Goal: Task Accomplishment & Management: Complete application form

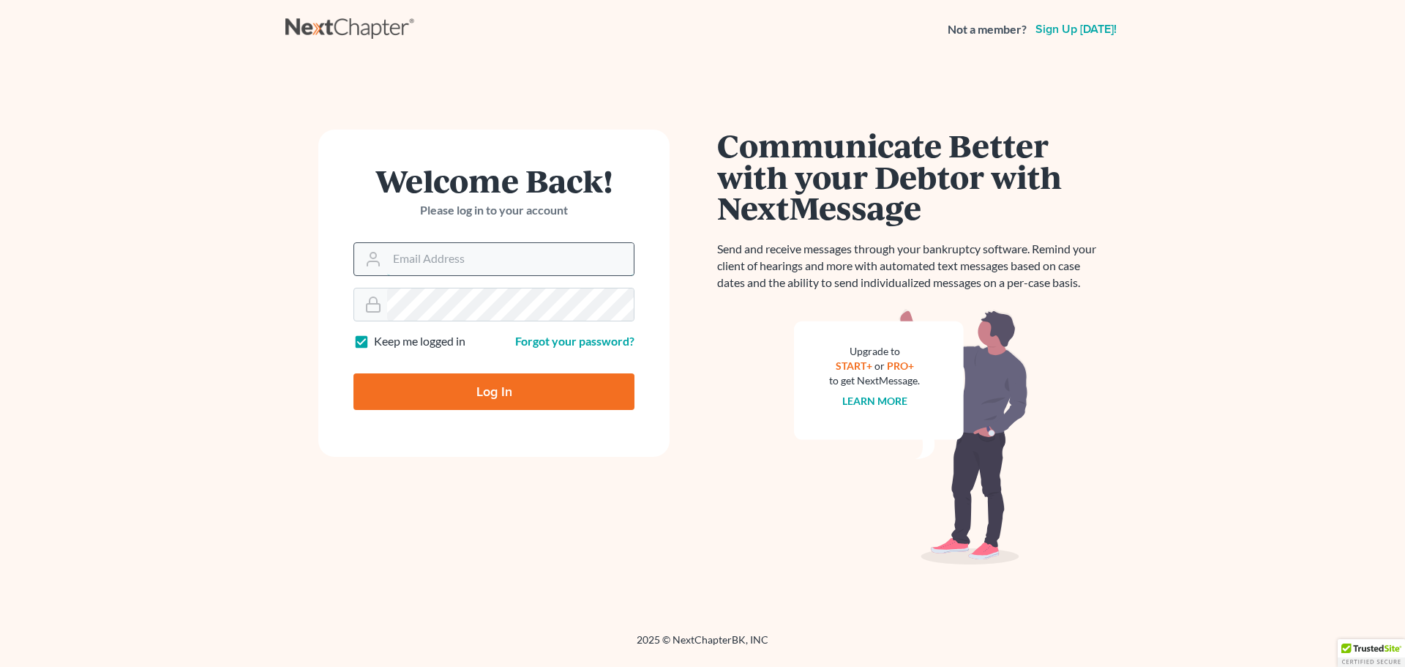
click at [426, 258] on input "Email Address" at bounding box center [510, 259] width 247 height 32
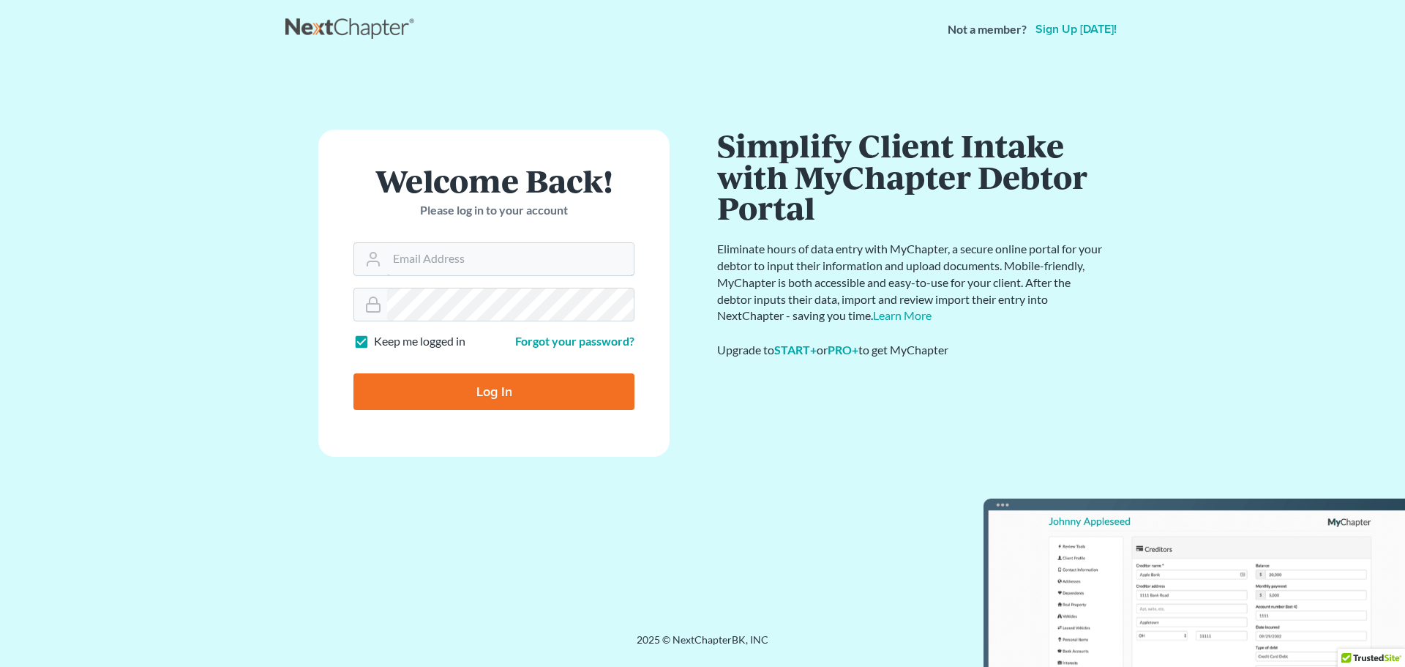
type input "[EMAIL_ADDRESS][DOMAIN_NAME]"
click at [579, 406] on input "Log In" at bounding box center [494, 391] width 281 height 37
type input "Thinking..."
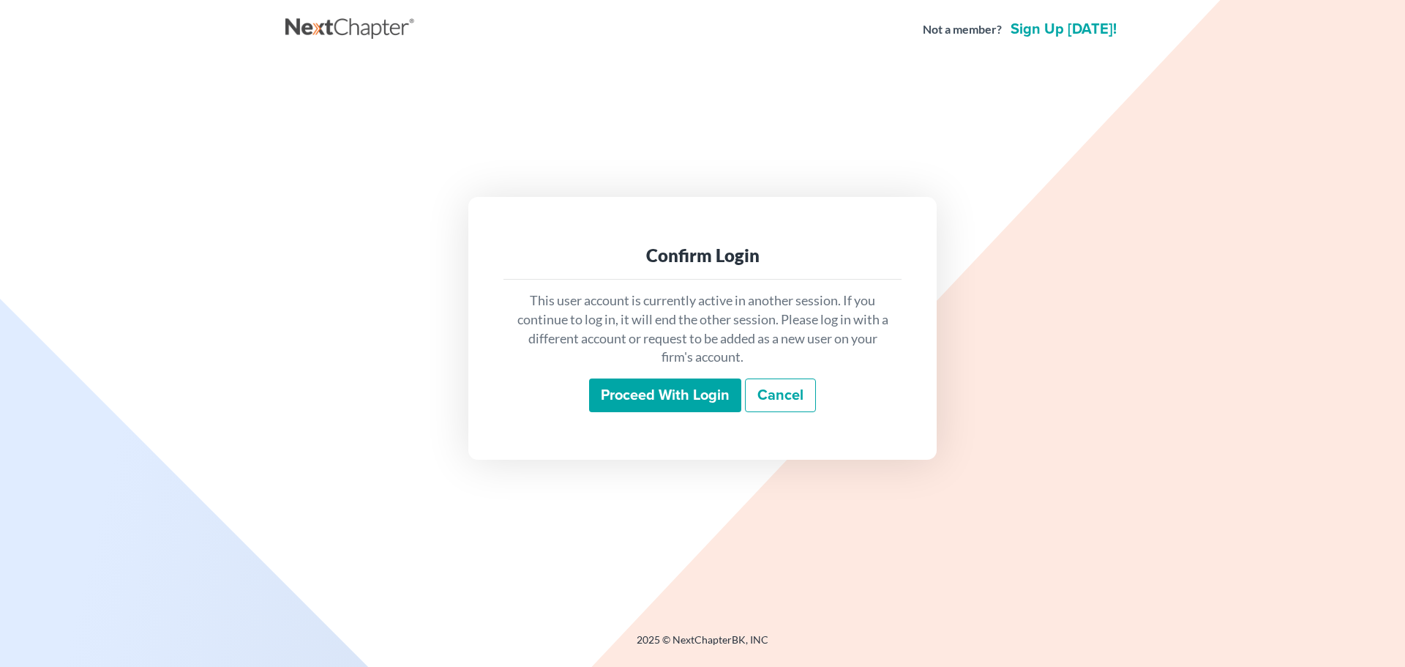
click at [655, 408] on input "Proceed with login" at bounding box center [665, 395] width 152 height 34
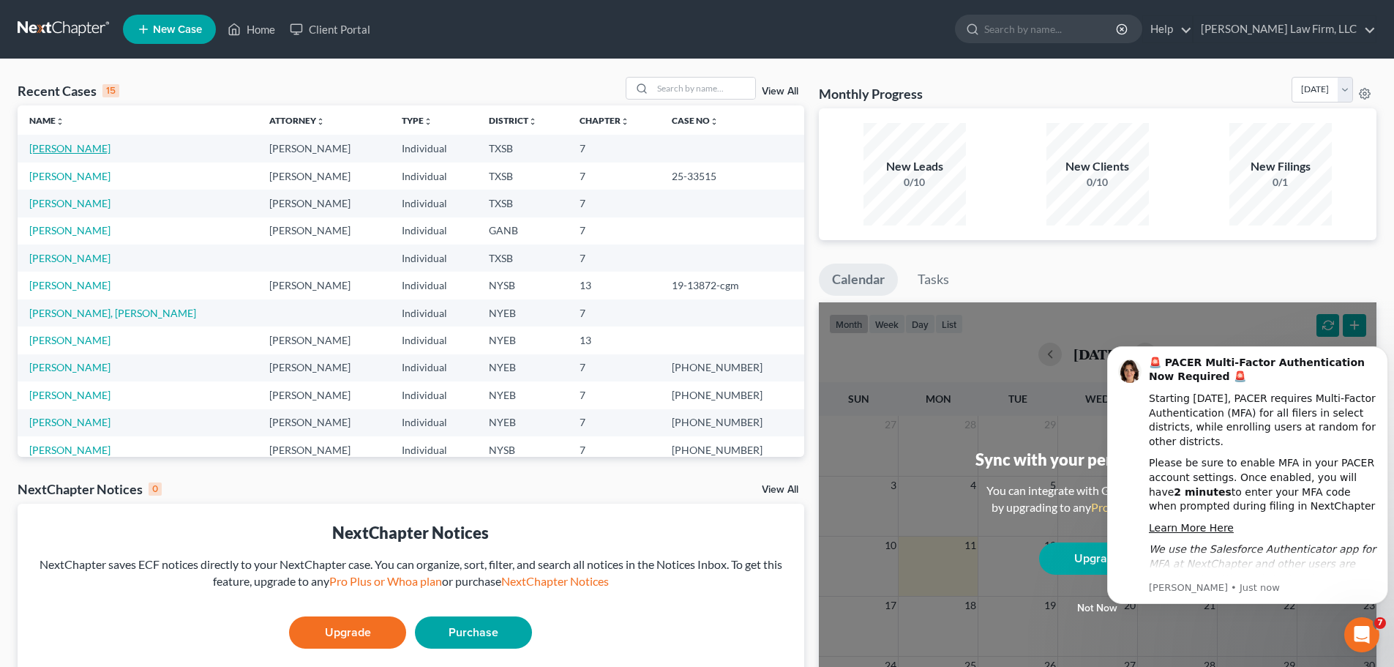
click at [91, 149] on link "[PERSON_NAME]" at bounding box center [69, 148] width 81 height 12
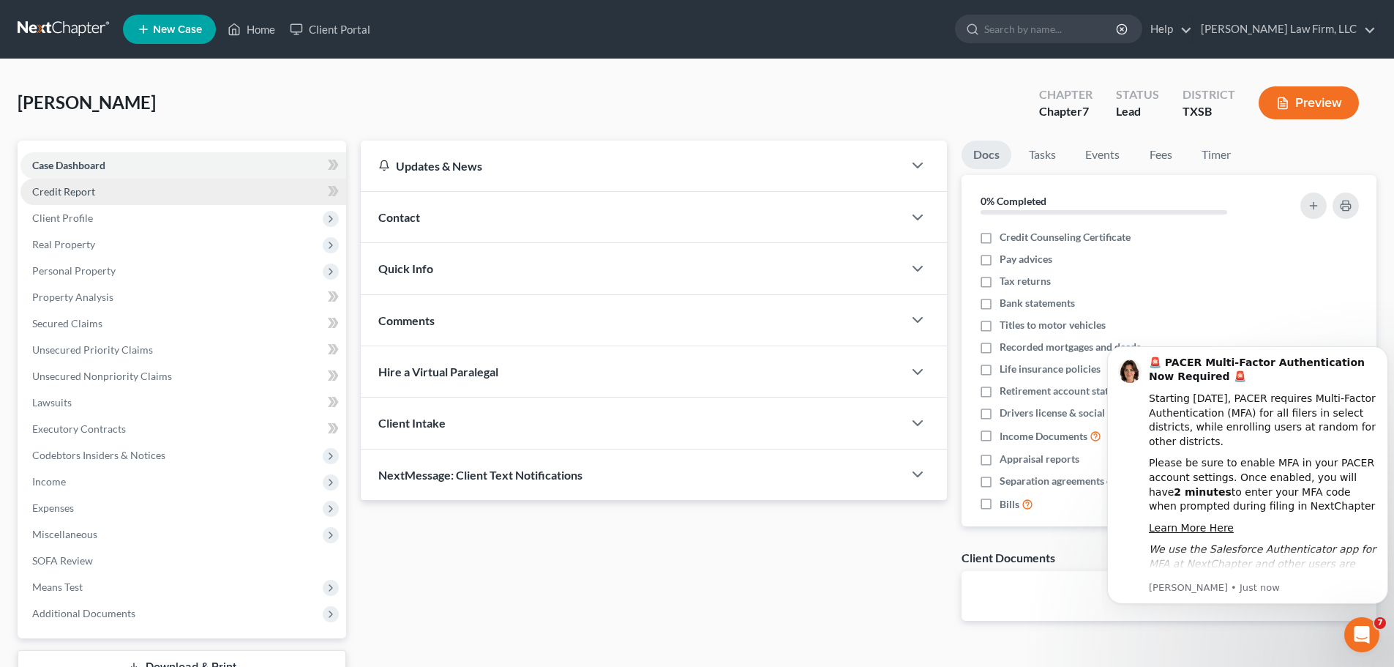
click at [60, 191] on span "Credit Report" at bounding box center [63, 191] width 63 height 12
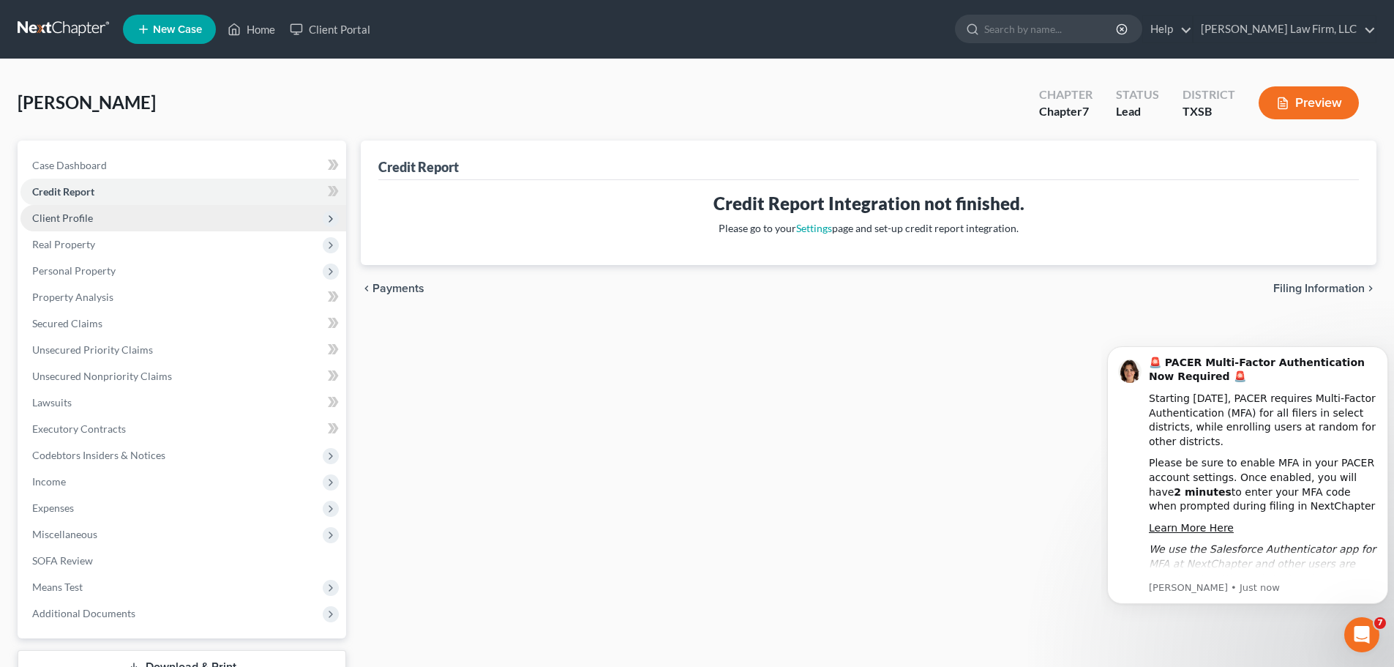
click at [72, 220] on span "Client Profile" at bounding box center [62, 218] width 61 height 12
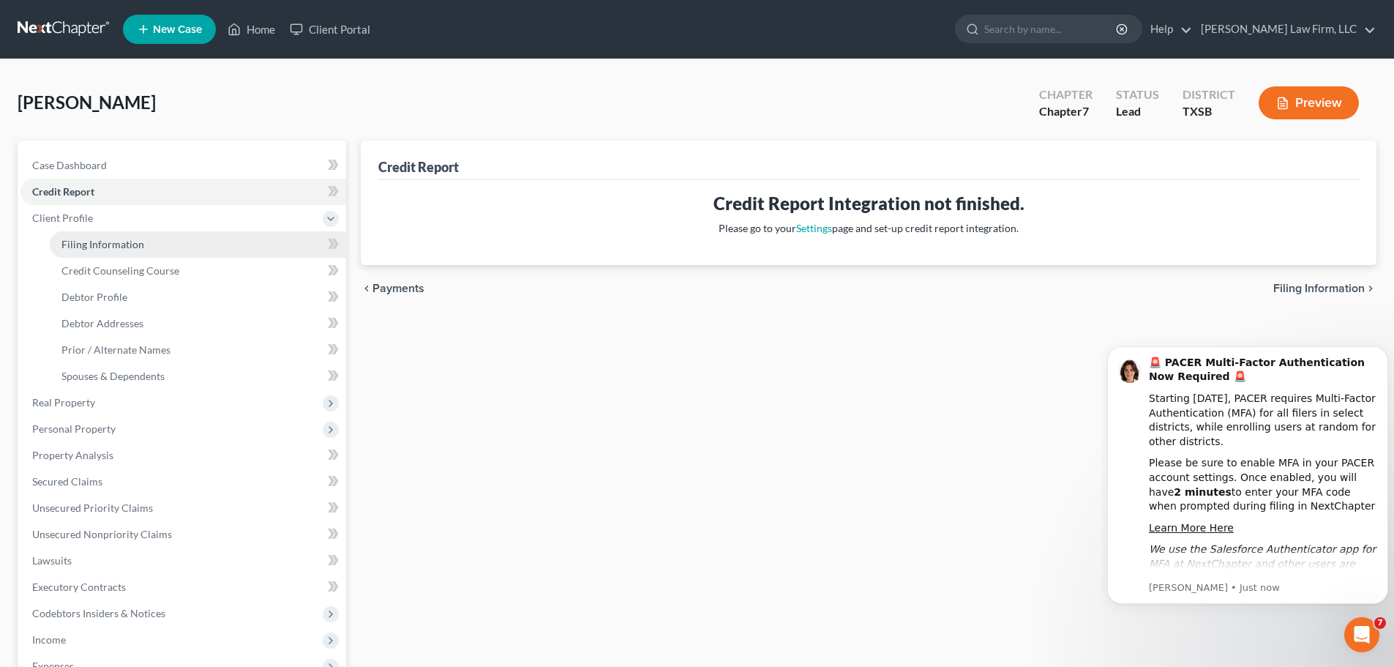
click at [121, 244] on span "Filing Information" at bounding box center [102, 244] width 83 height 12
select select "1"
select select "0"
select select "45"
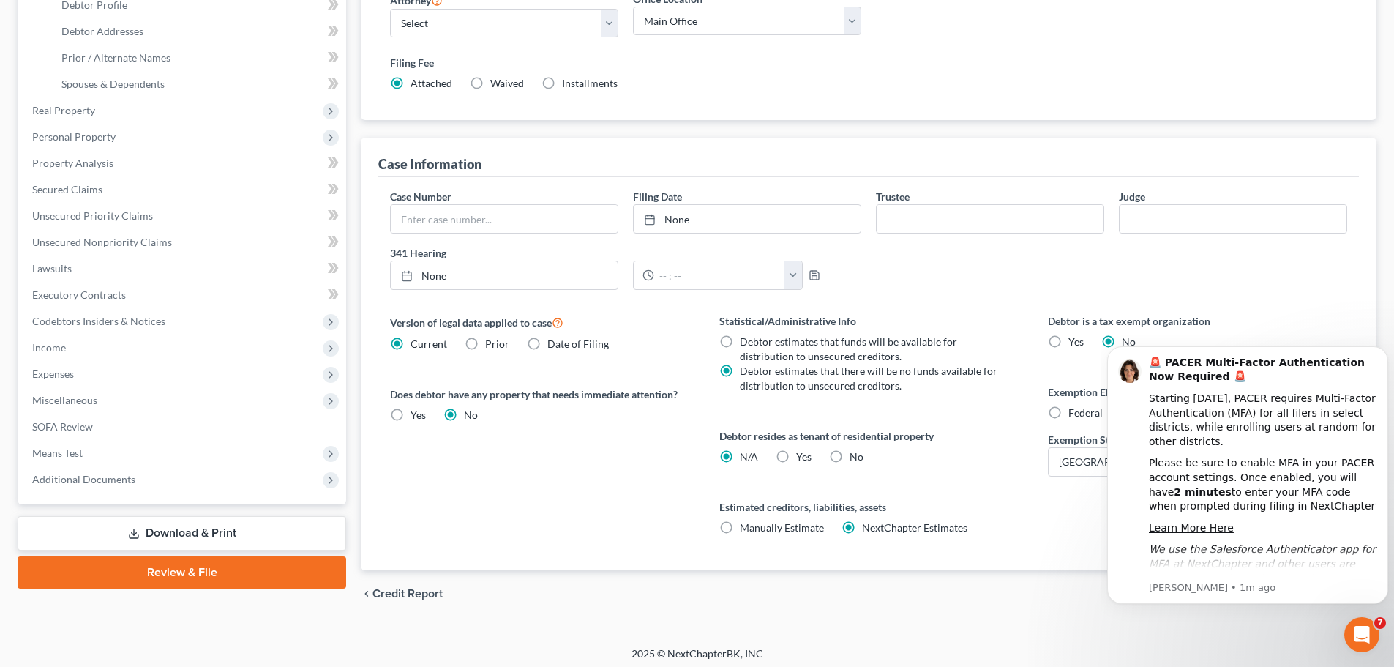
scroll to position [293, 0]
click at [1381, 352] on icon "Dismiss notification" at bounding box center [1385, 350] width 8 height 8
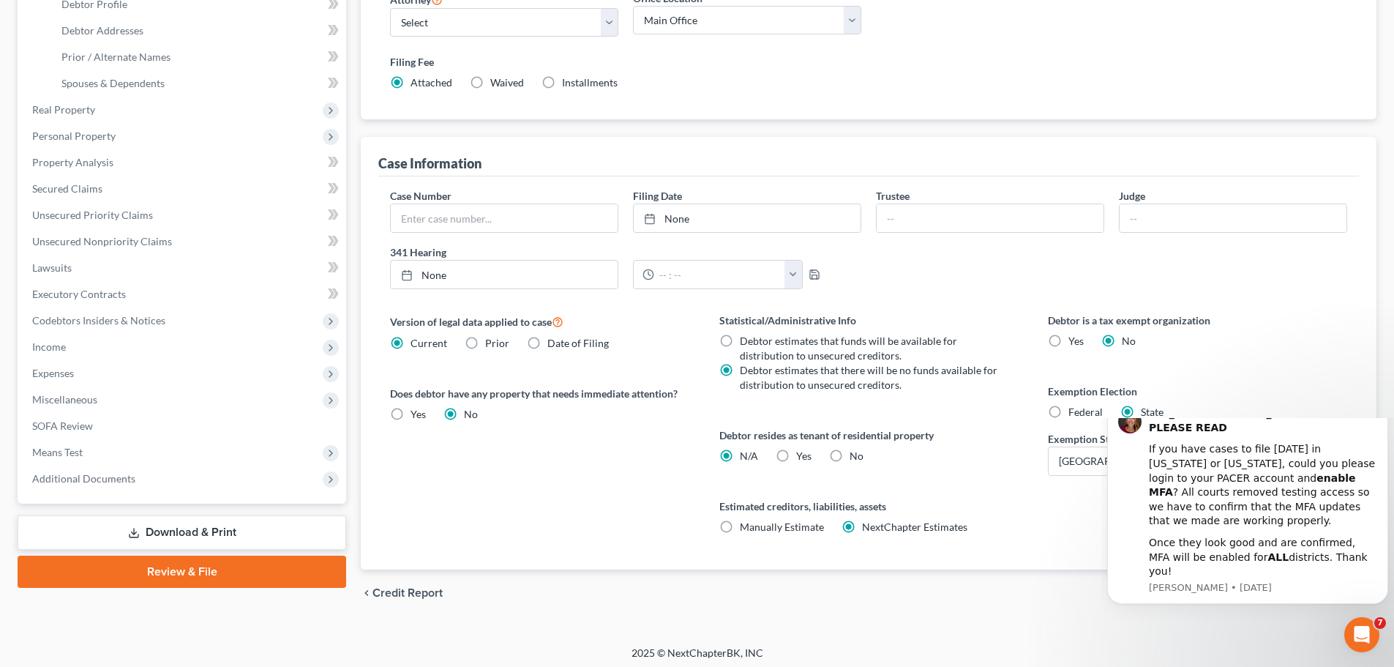
click at [1381, 406] on icon "Dismiss notification" at bounding box center [1385, 401] width 8 height 8
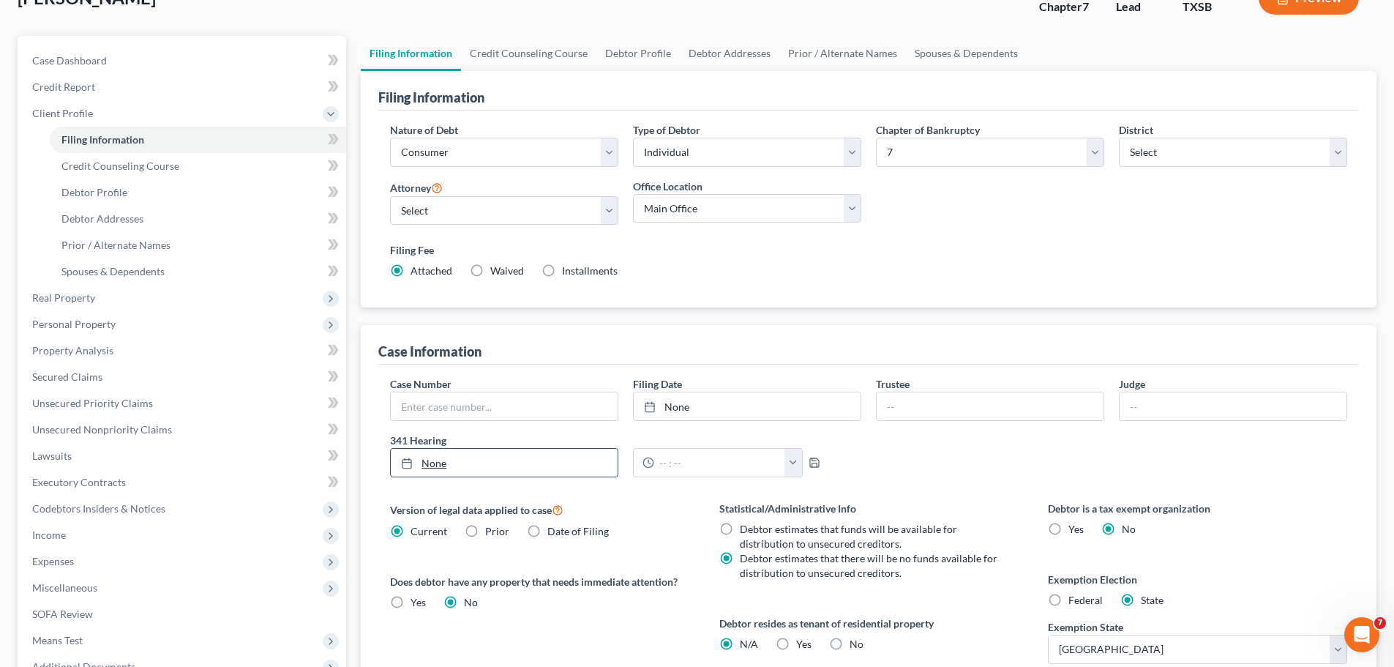
scroll to position [73, 0]
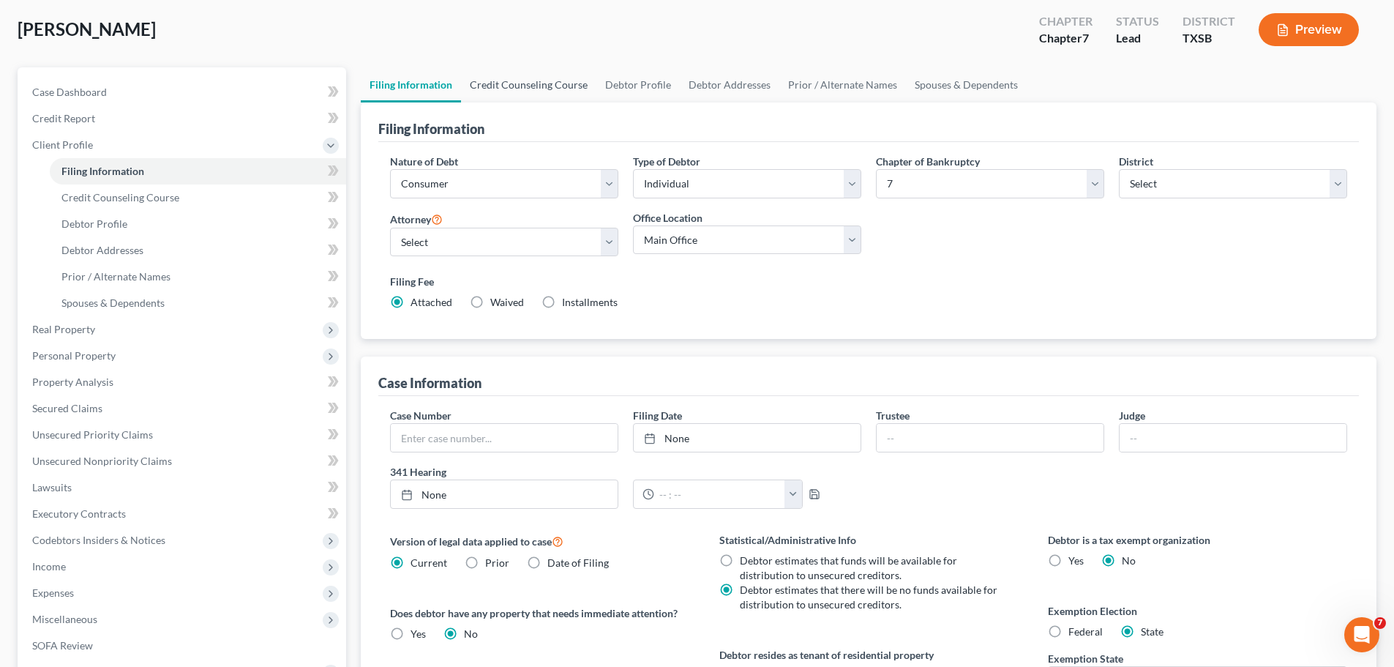
click at [493, 89] on link "Credit Counseling Course" at bounding box center [528, 84] width 135 height 35
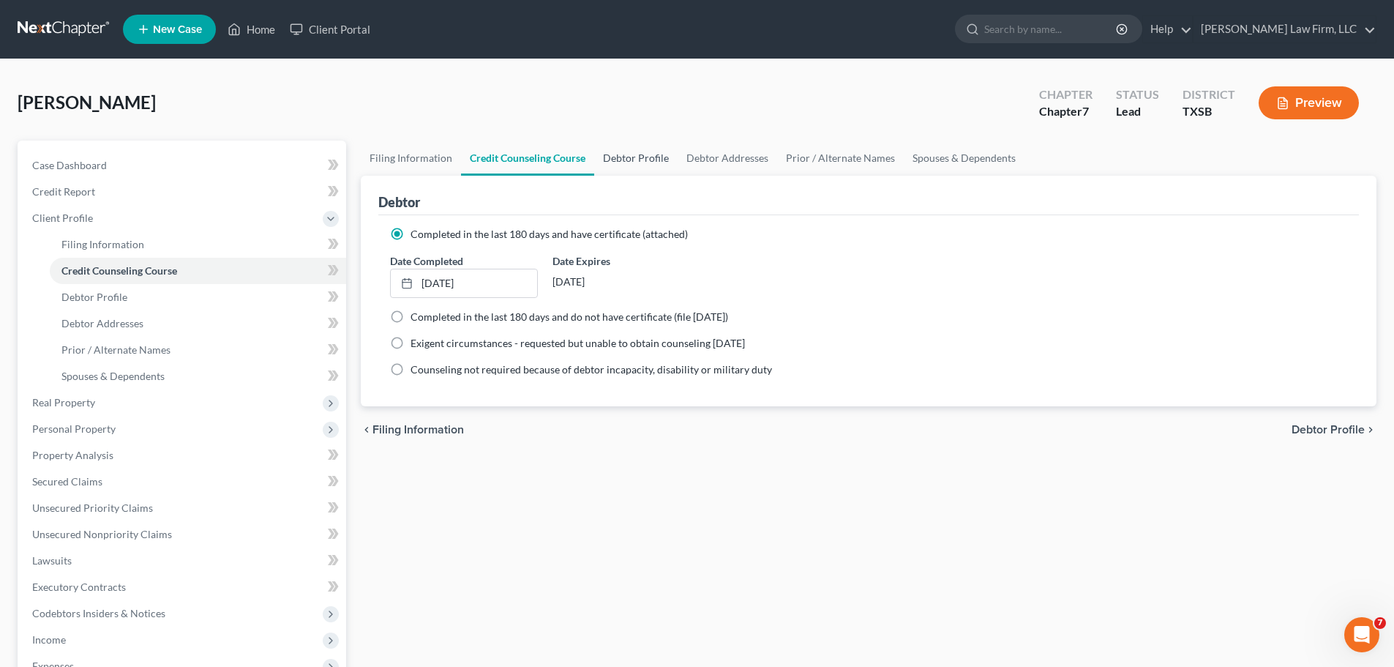
click at [624, 157] on link "Debtor Profile" at bounding box center [635, 158] width 83 height 35
select select "3"
select select "0"
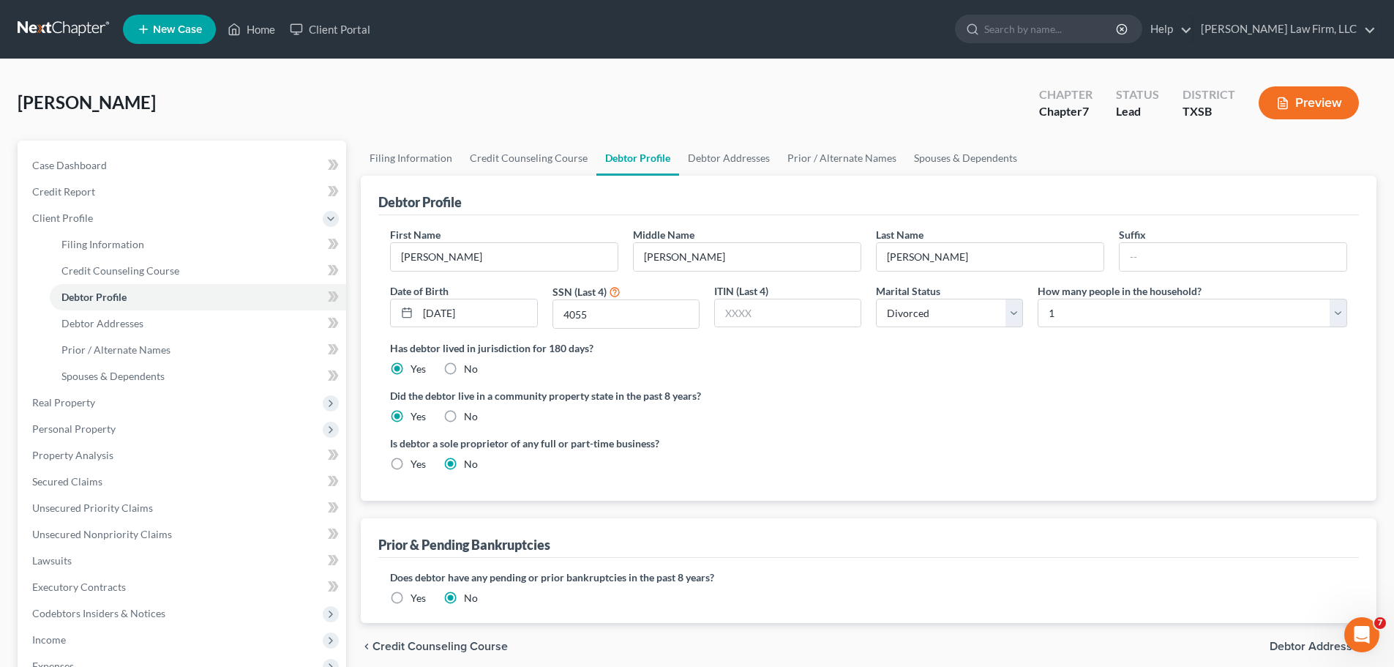
radio input "true"
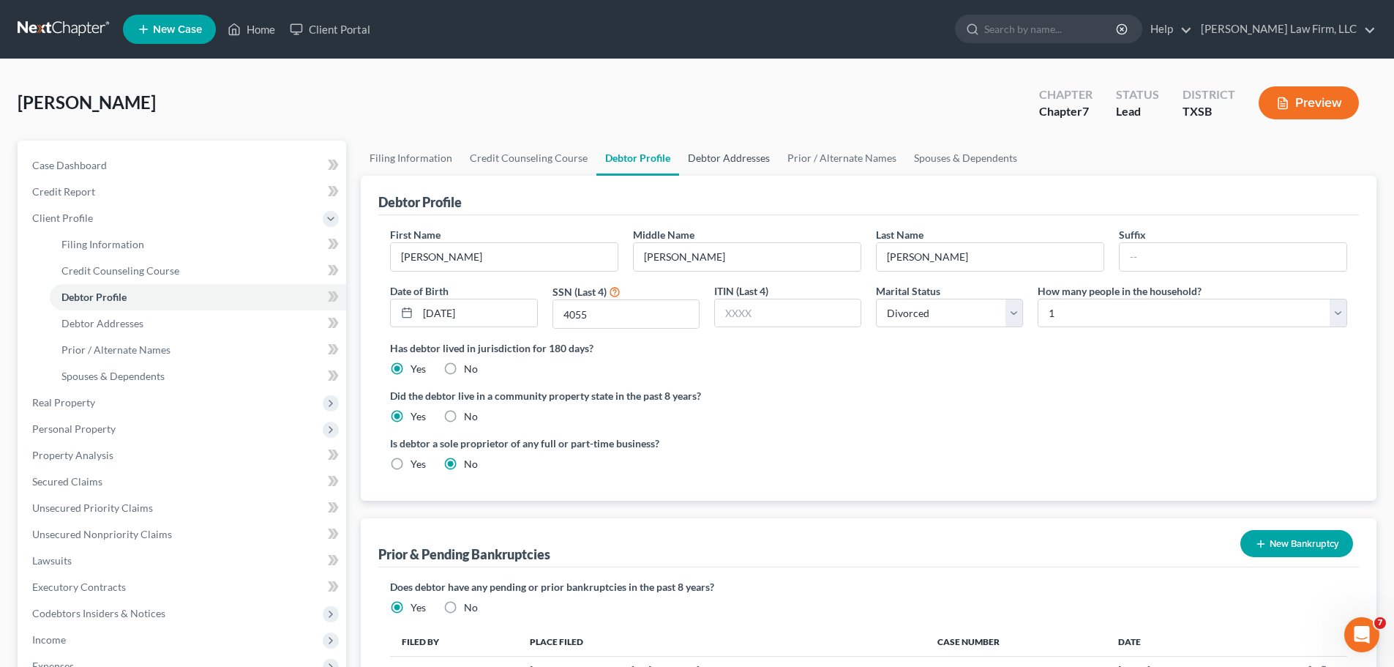
click at [719, 161] on link "Debtor Addresses" at bounding box center [729, 158] width 100 height 35
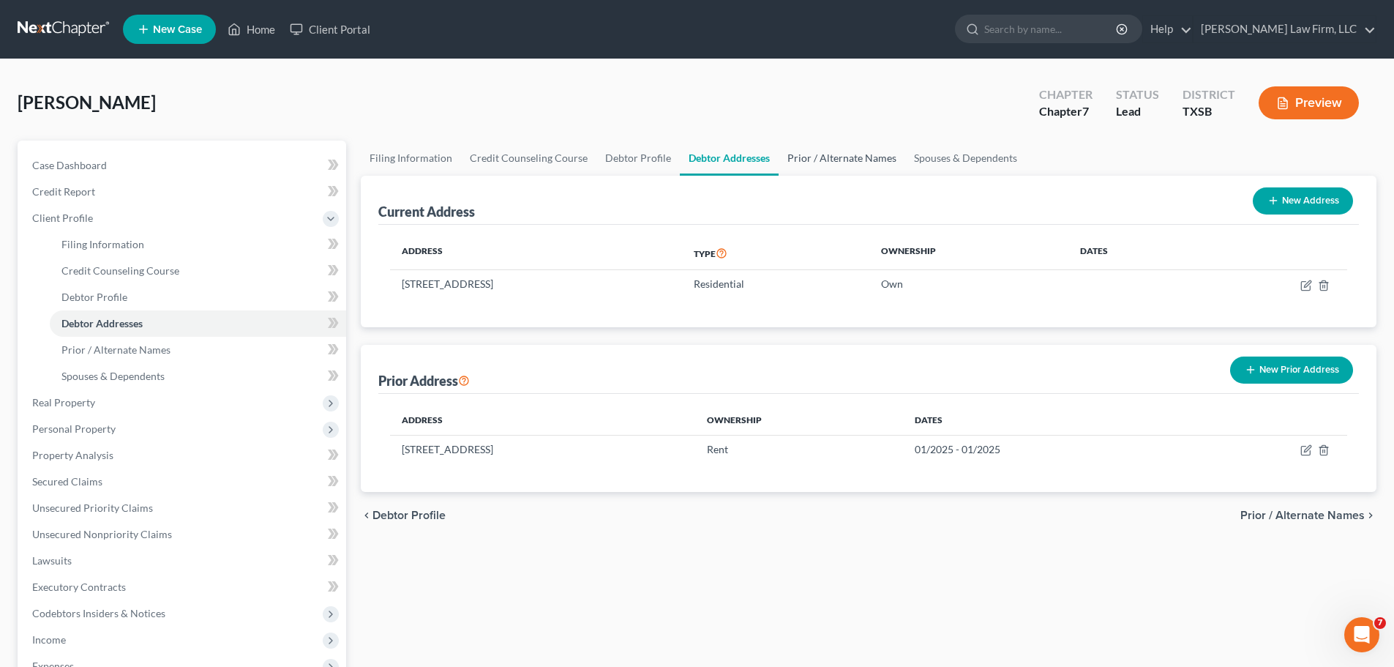
click at [834, 157] on link "Prior / Alternate Names" at bounding box center [842, 158] width 127 height 35
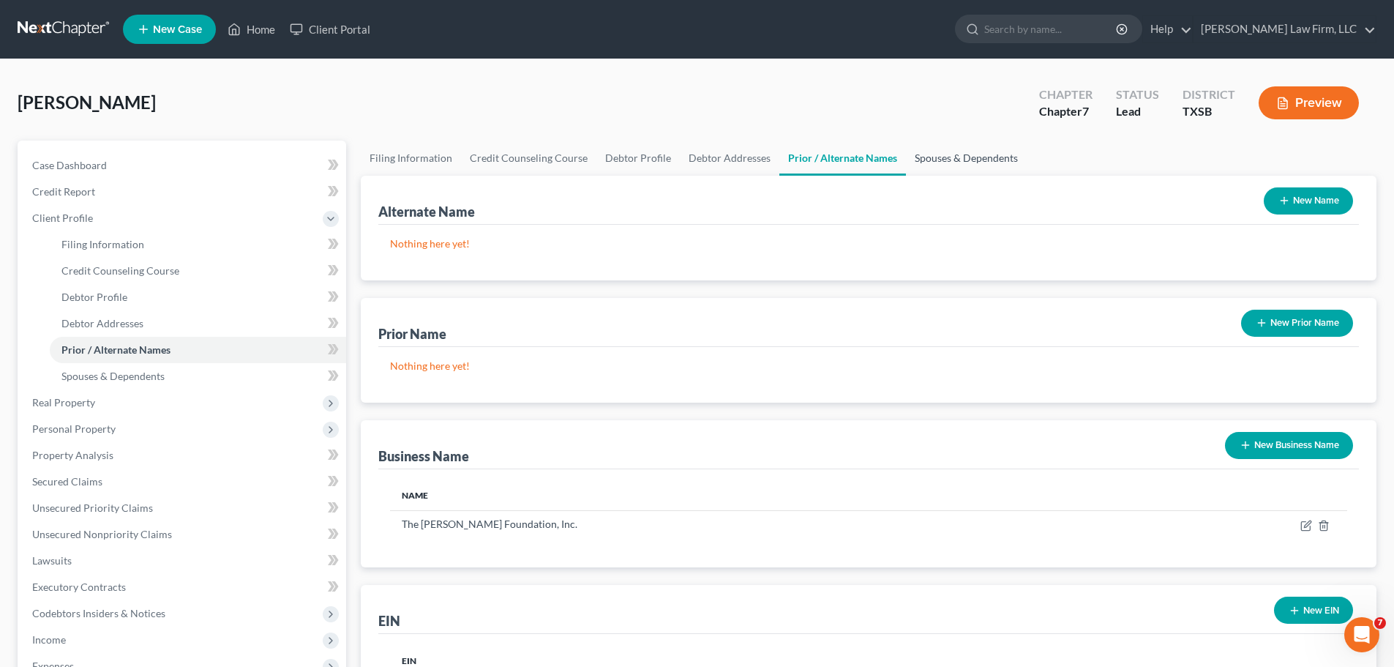
click at [943, 156] on link "Spouses & Dependents" at bounding box center [966, 158] width 121 height 35
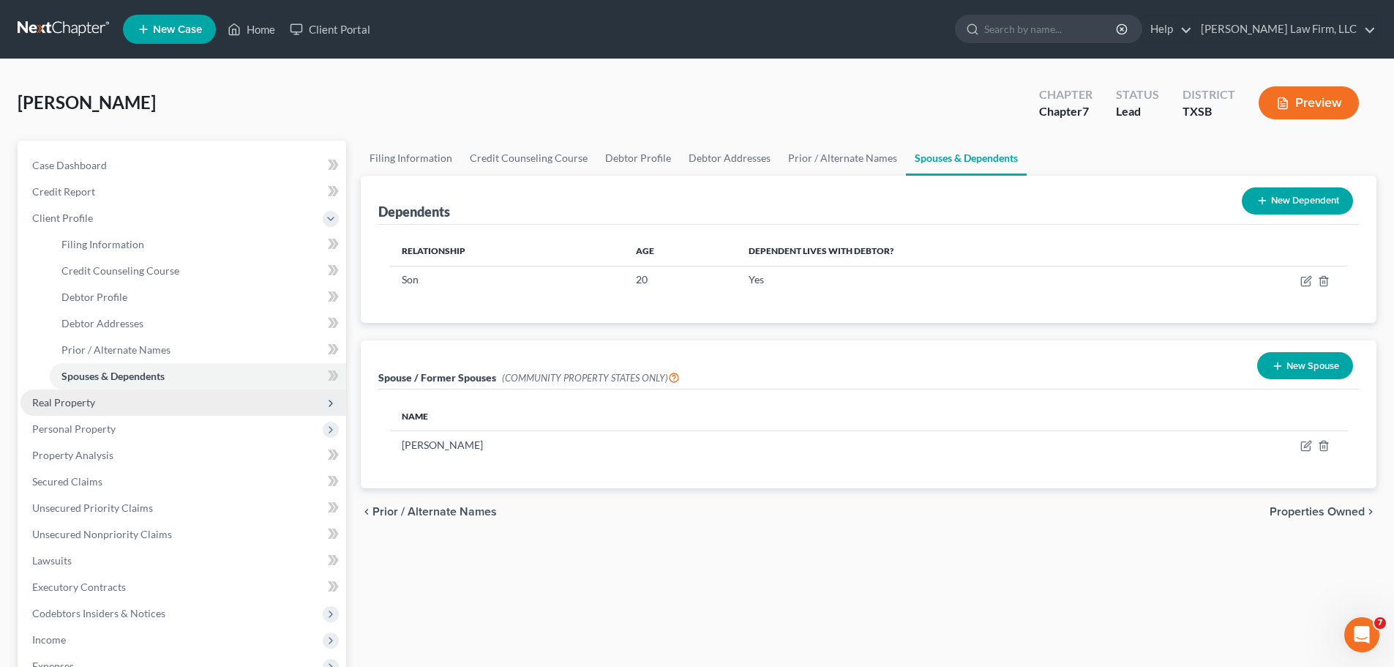
click at [65, 403] on span "Real Property" at bounding box center [63, 402] width 63 height 12
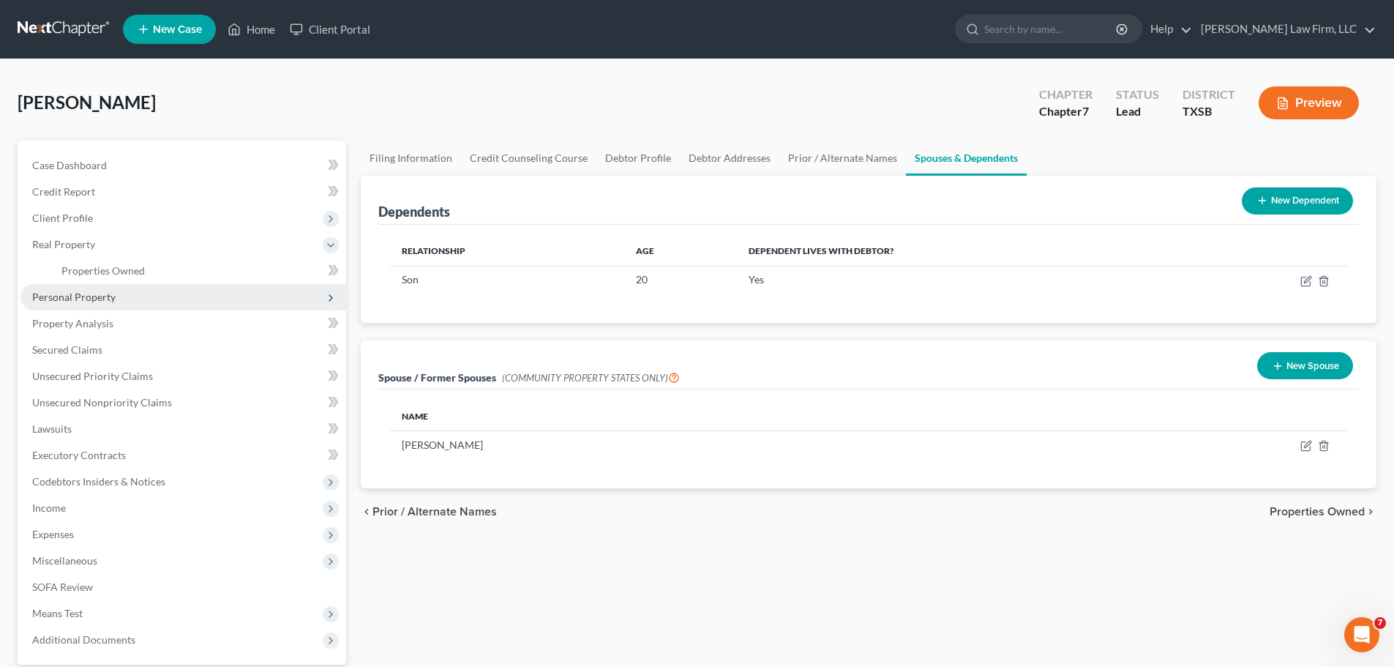
click at [75, 293] on span "Personal Property" at bounding box center [73, 297] width 83 height 12
click at [110, 291] on span "Vehicles Owned" at bounding box center [97, 297] width 73 height 12
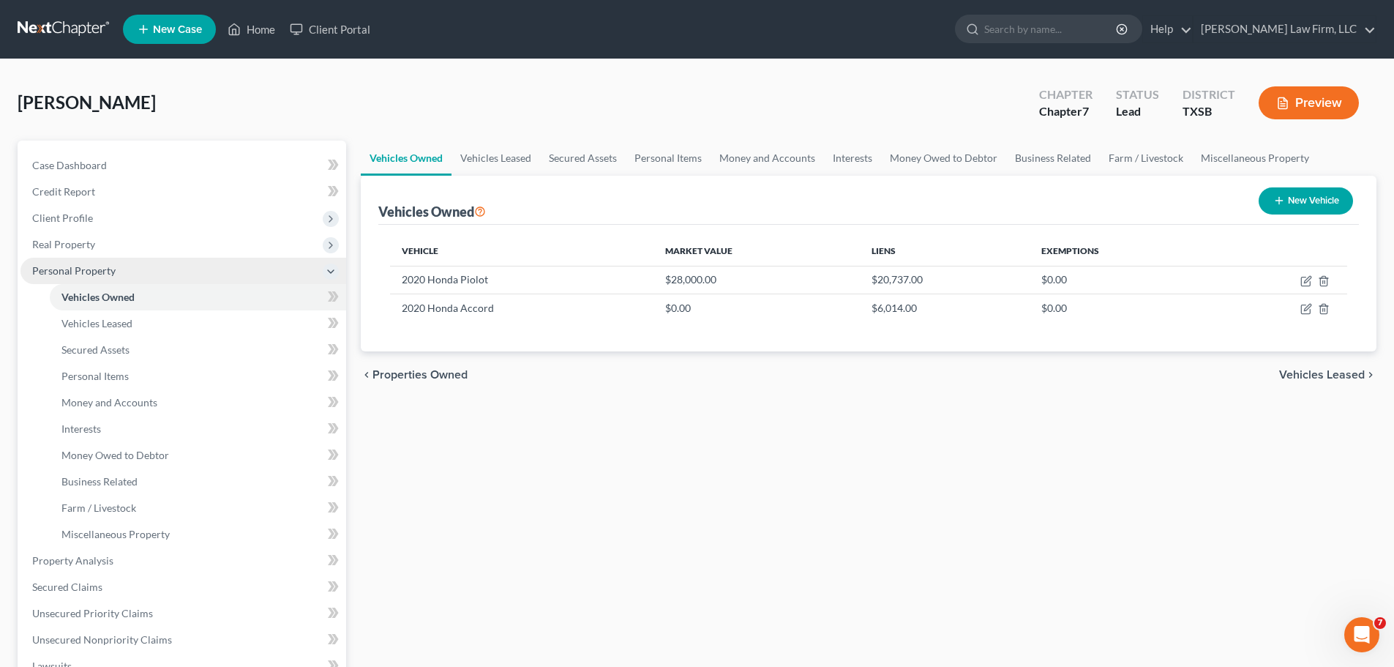
click at [62, 268] on span "Personal Property" at bounding box center [73, 270] width 83 height 12
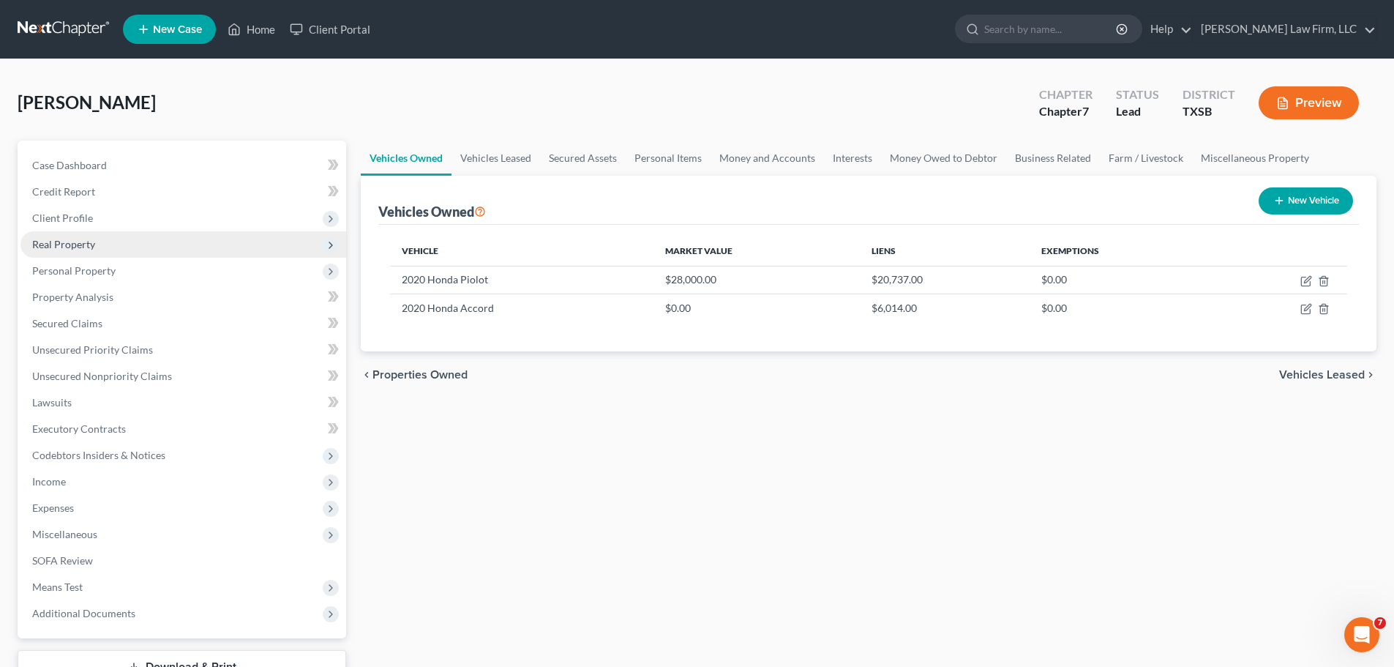
click at [62, 245] on span "Real Property" at bounding box center [63, 244] width 63 height 12
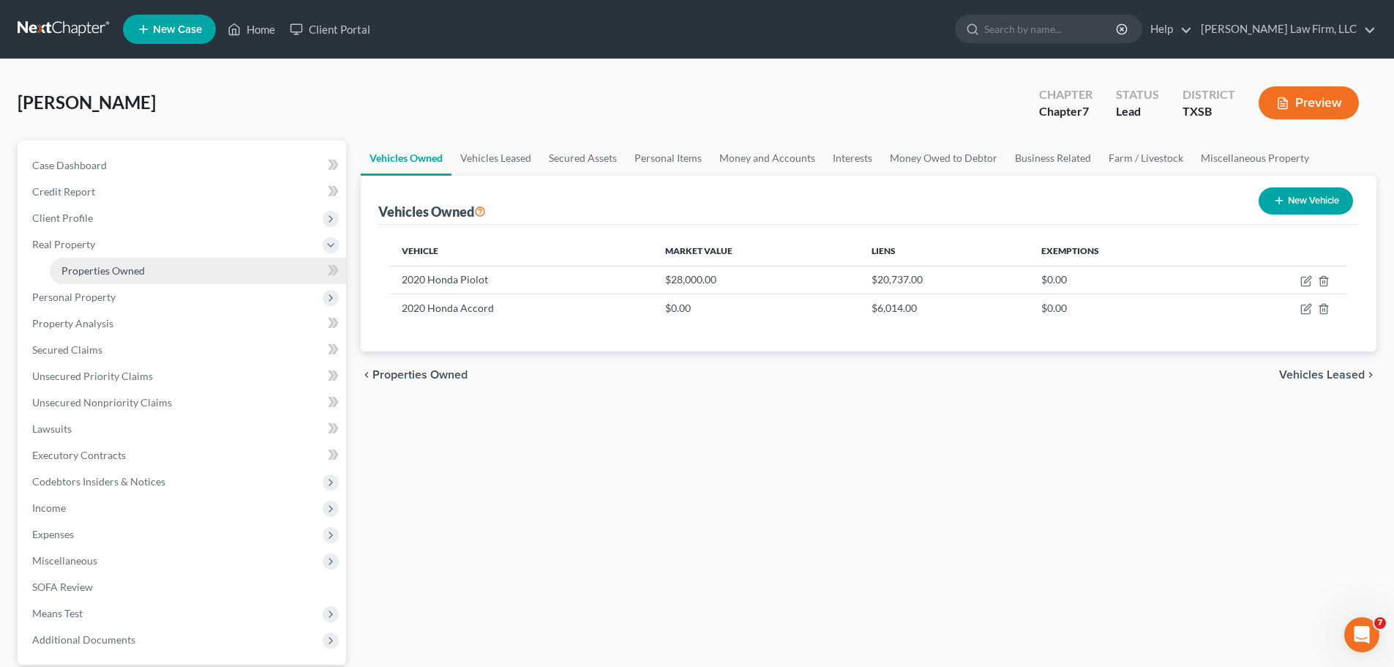
click at [202, 266] on link "Properties Owned" at bounding box center [198, 271] width 296 height 26
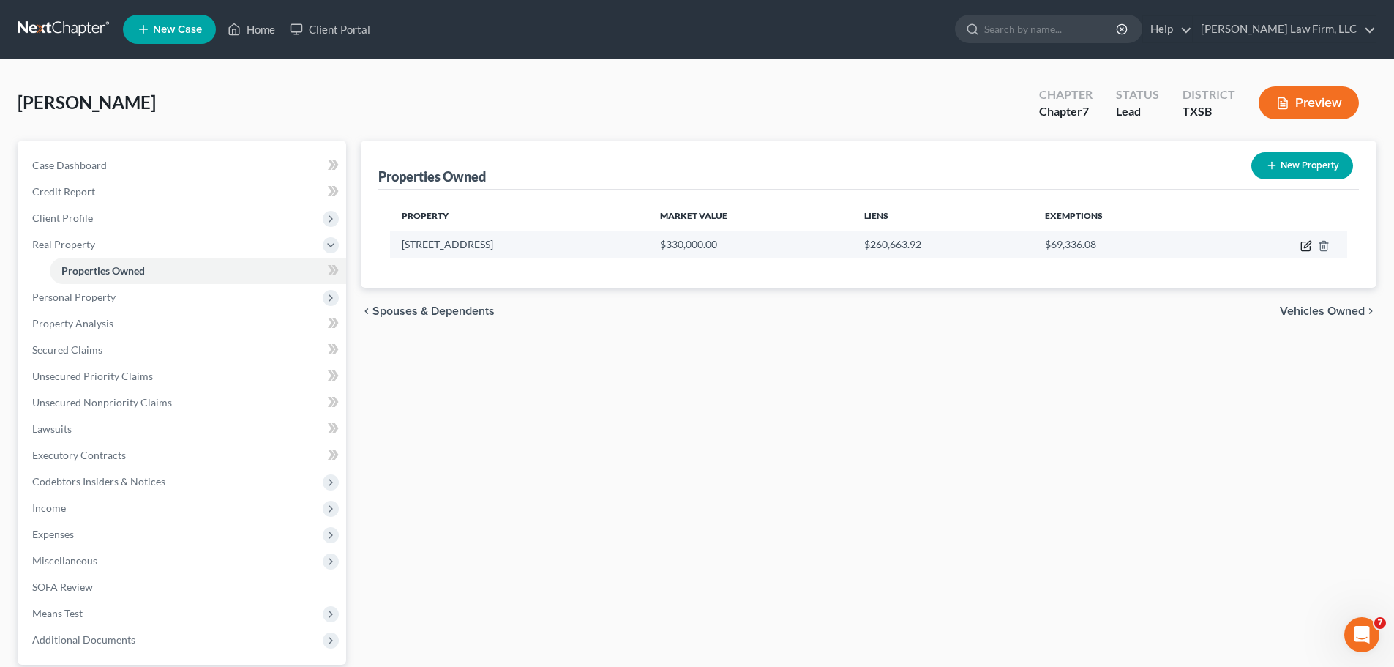
click at [1310, 248] on icon "button" at bounding box center [1307, 246] width 12 height 12
select select "45"
select select "3"
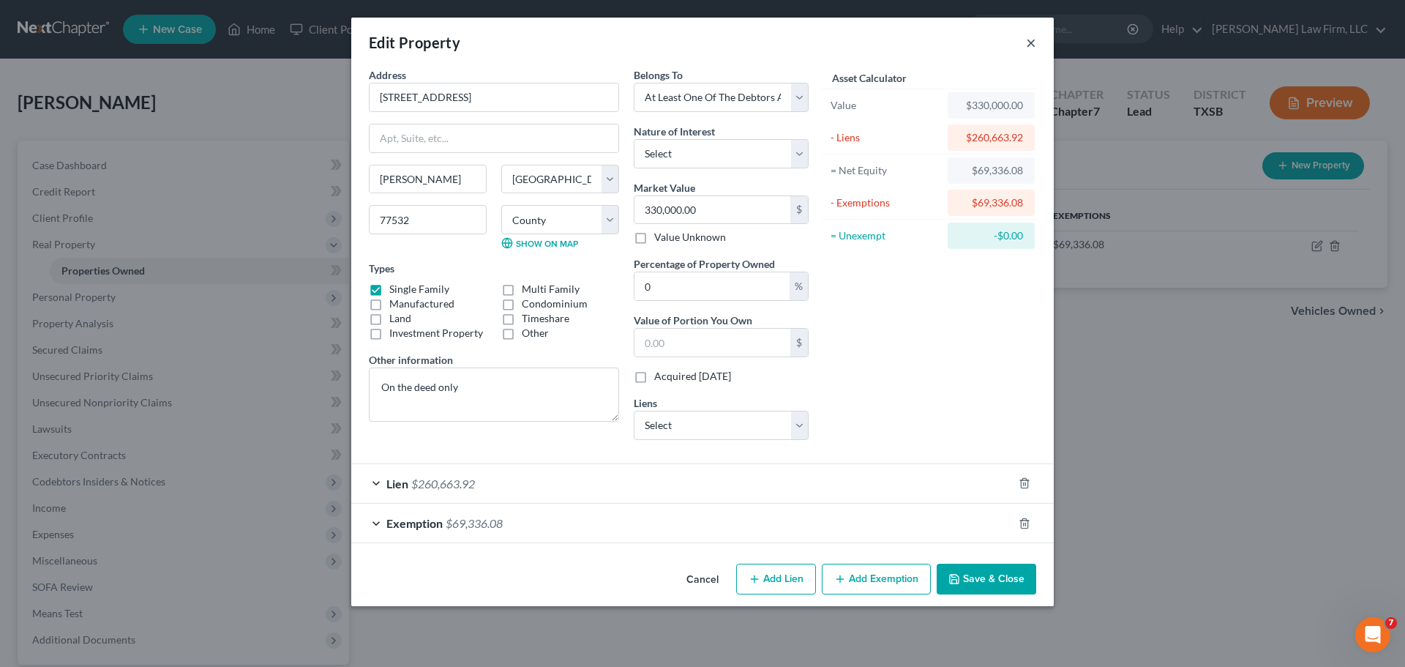
click at [1031, 36] on button "×" at bounding box center [1031, 43] width 10 height 18
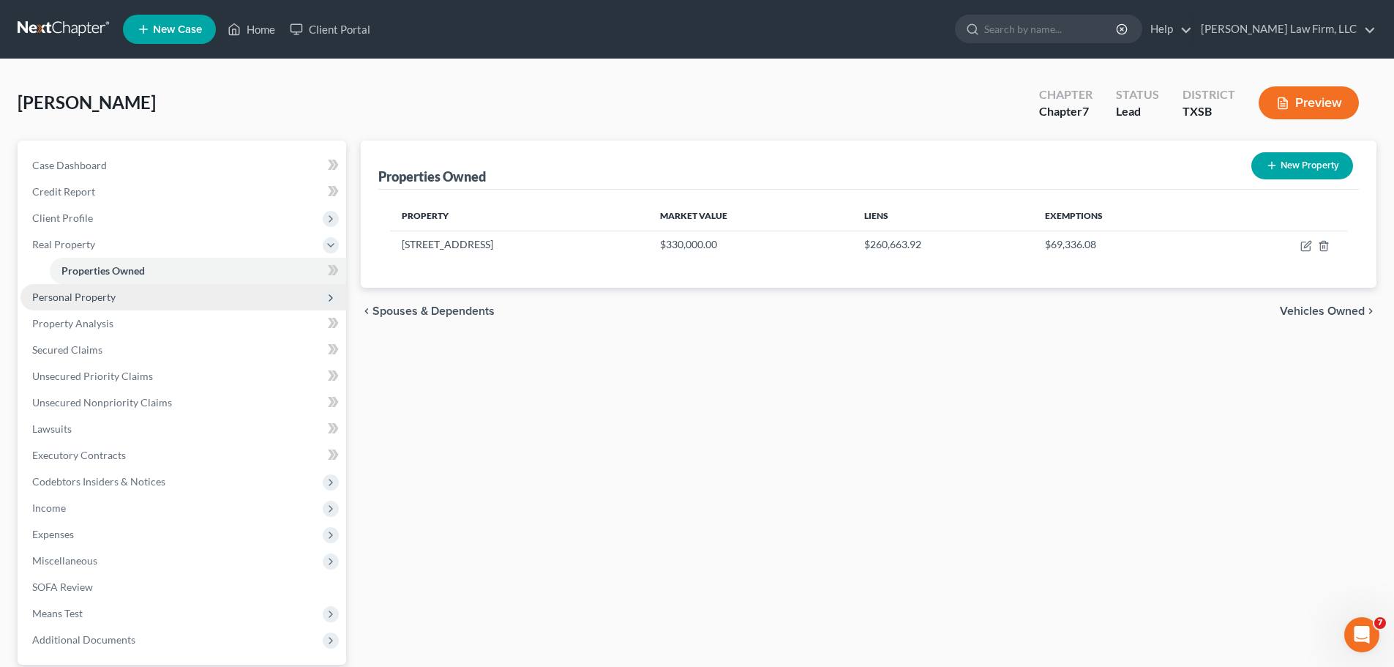
click at [118, 292] on span "Personal Property" at bounding box center [183, 297] width 326 height 26
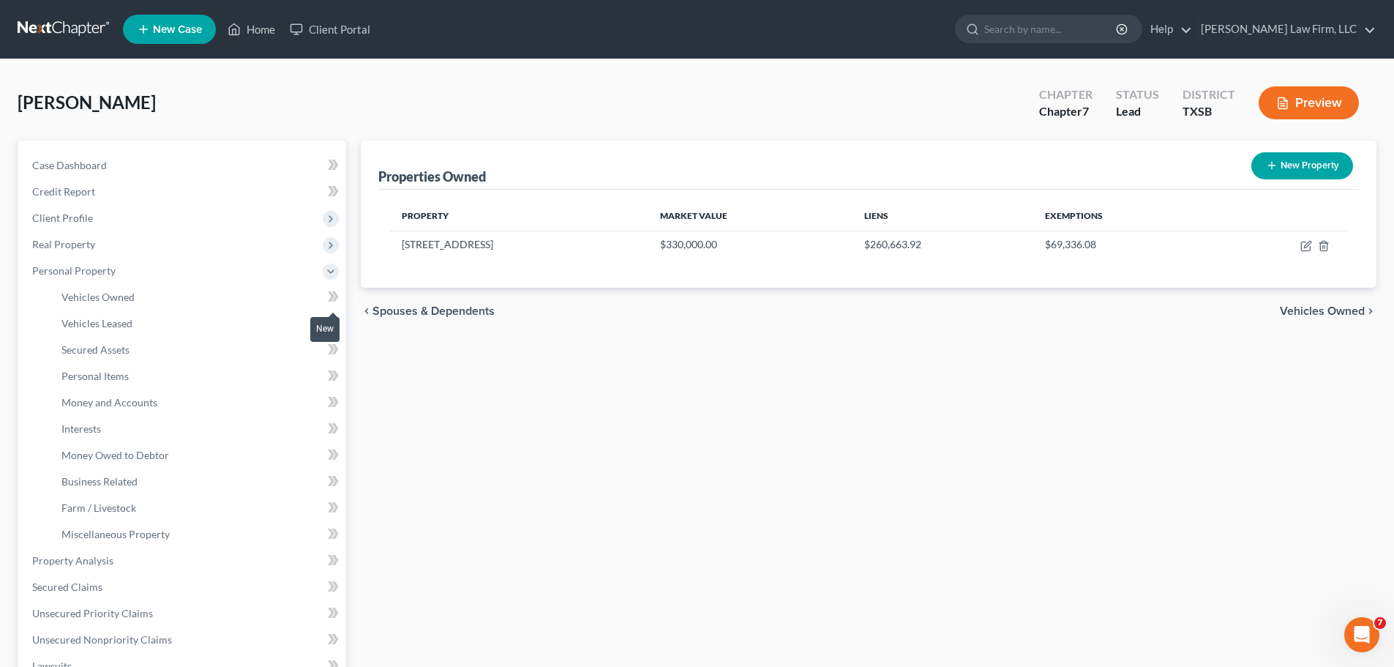
click at [332, 290] on icon at bounding box center [333, 297] width 11 height 18
click at [154, 302] on link "Vehicles Owned" at bounding box center [198, 297] width 296 height 26
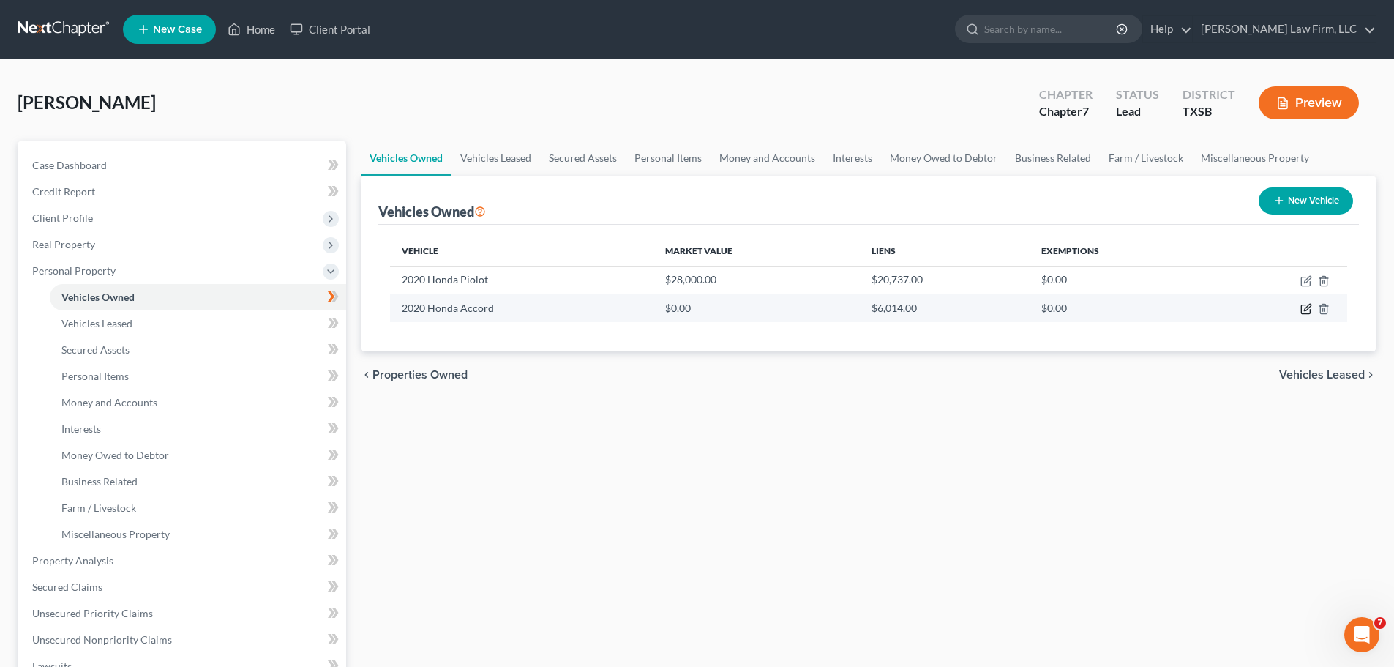
click at [1302, 310] on icon "button" at bounding box center [1305, 309] width 9 height 9
select select "0"
select select "6"
select select "2"
select select "4"
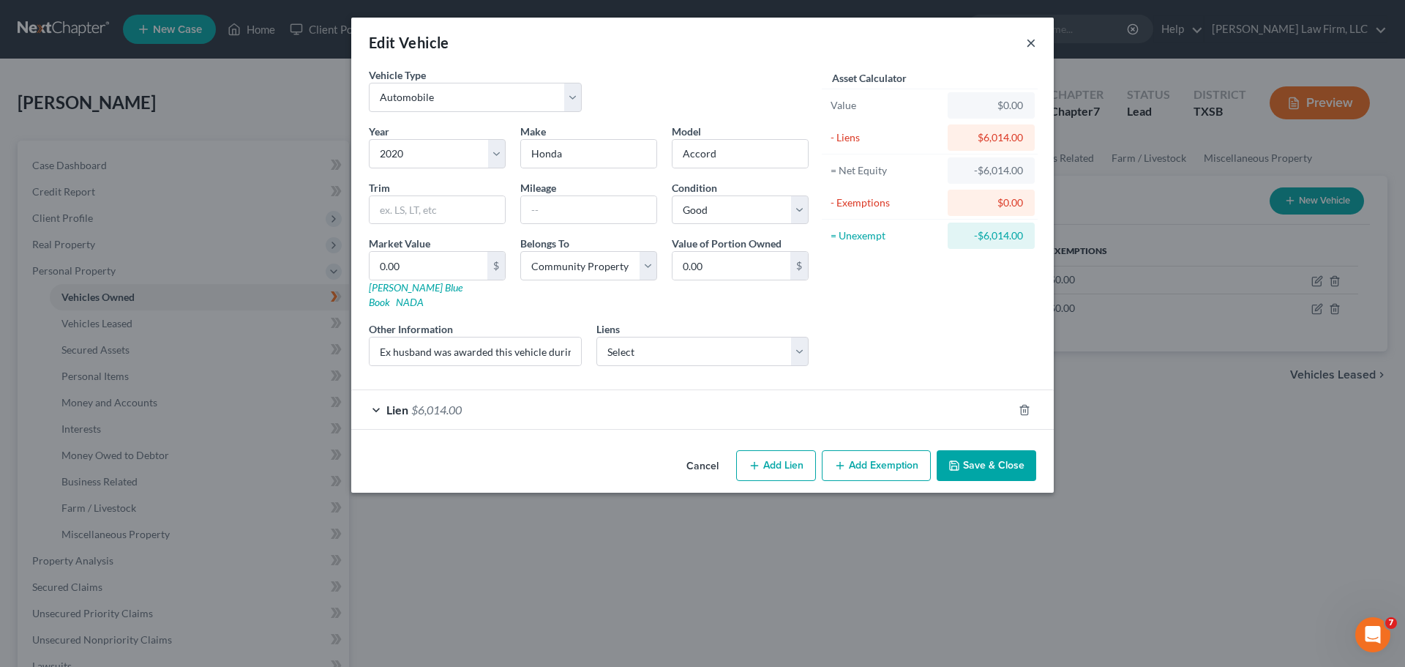
click at [1030, 44] on button "×" at bounding box center [1031, 43] width 10 height 18
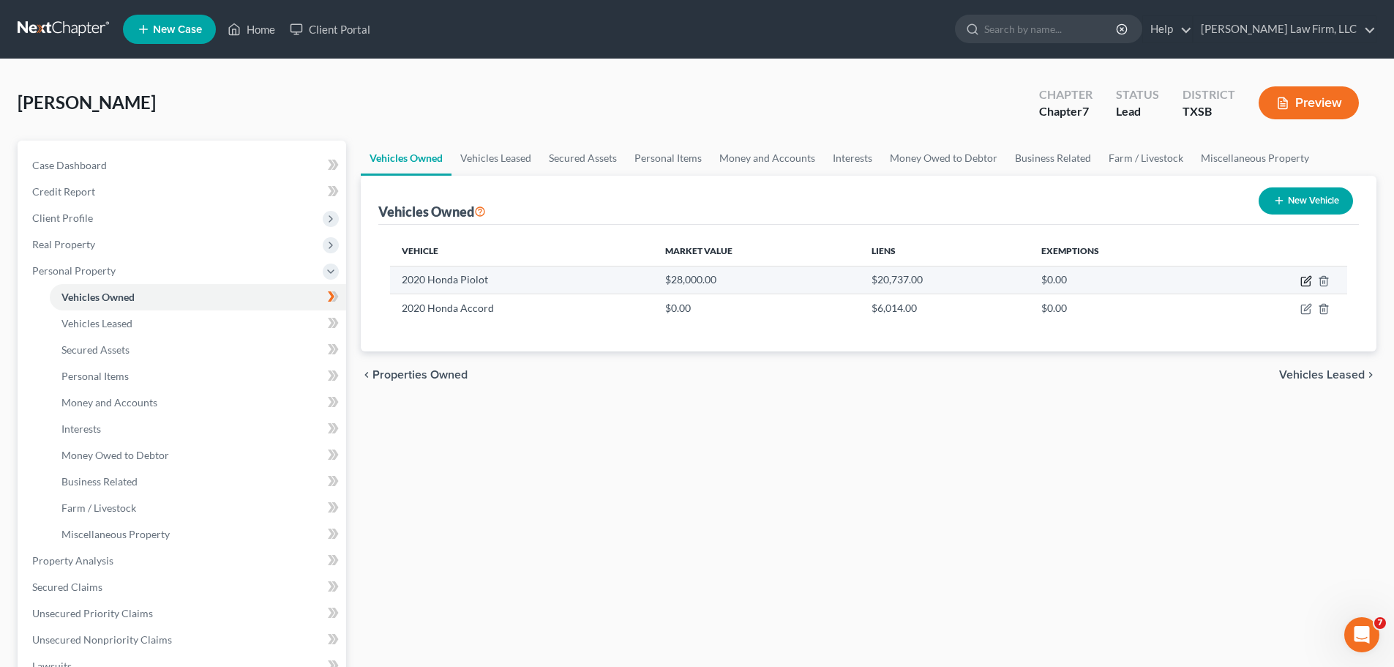
click at [1304, 277] on icon "button" at bounding box center [1305, 281] width 9 height 9
select select "0"
select select "6"
select select "1"
select select "0"
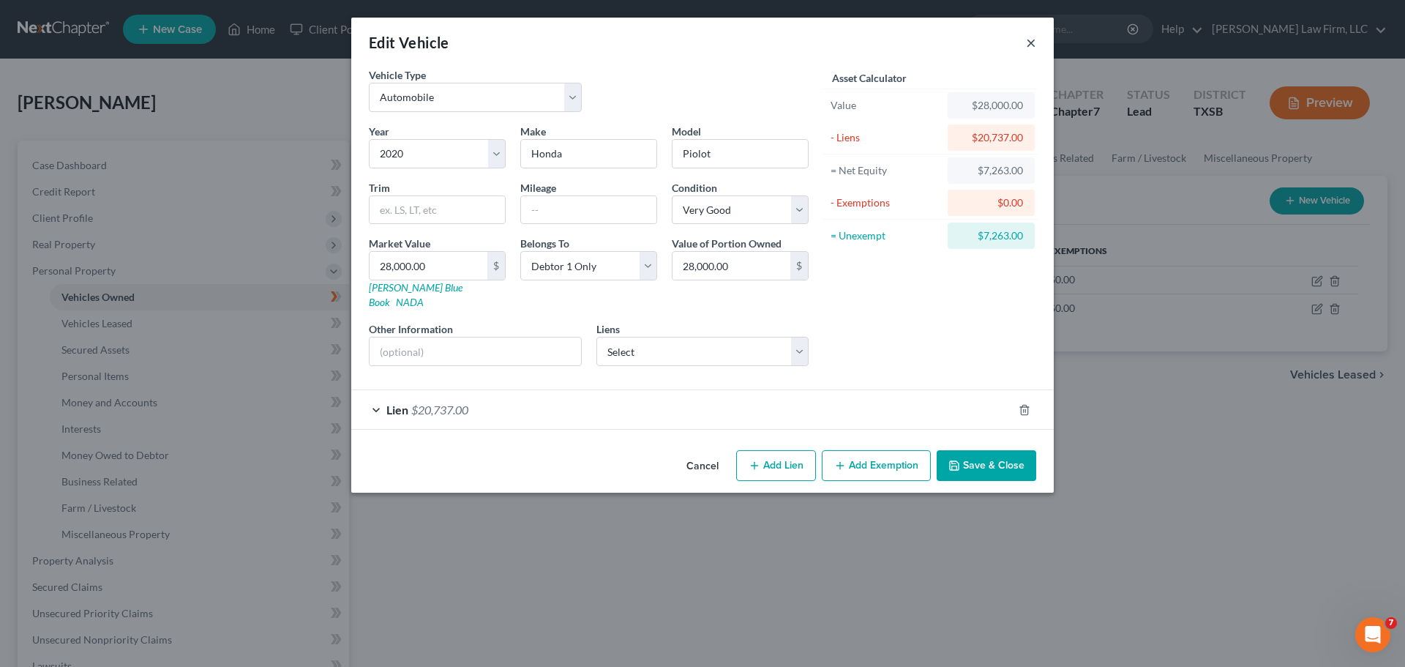
click at [1032, 45] on button "×" at bounding box center [1031, 43] width 10 height 18
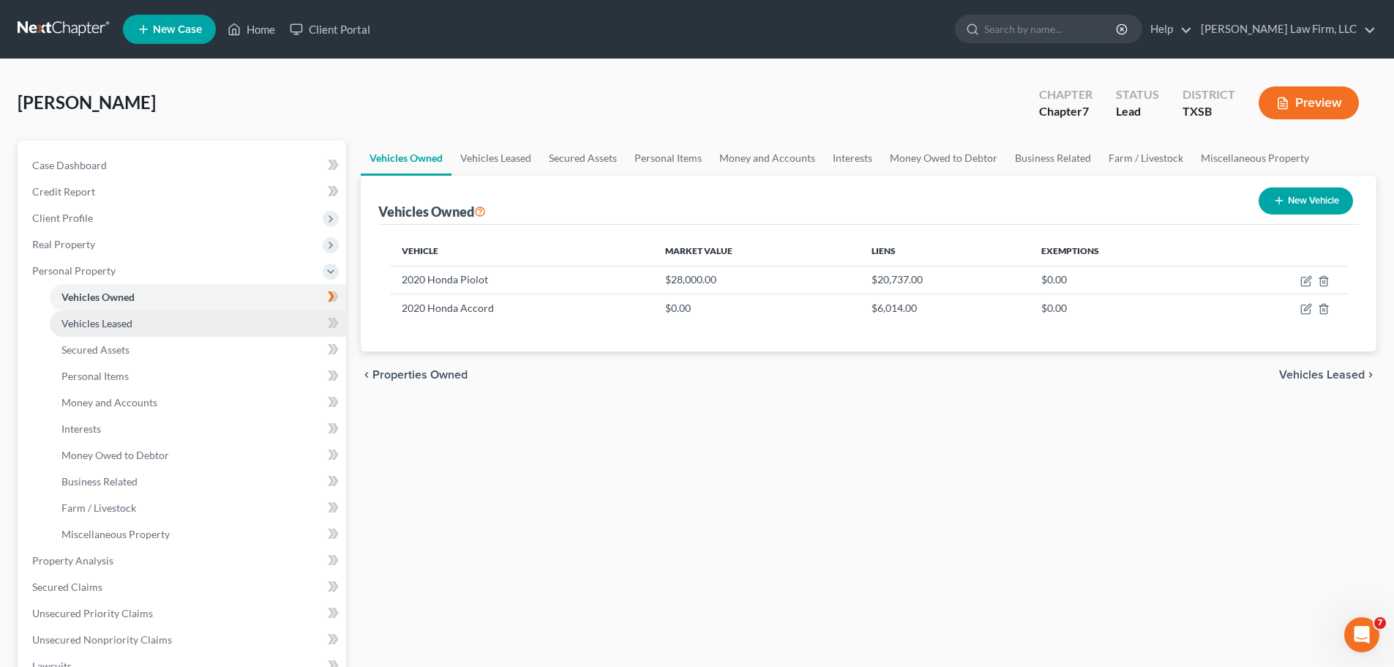
click at [122, 324] on span "Vehicles Leased" at bounding box center [96, 323] width 71 height 12
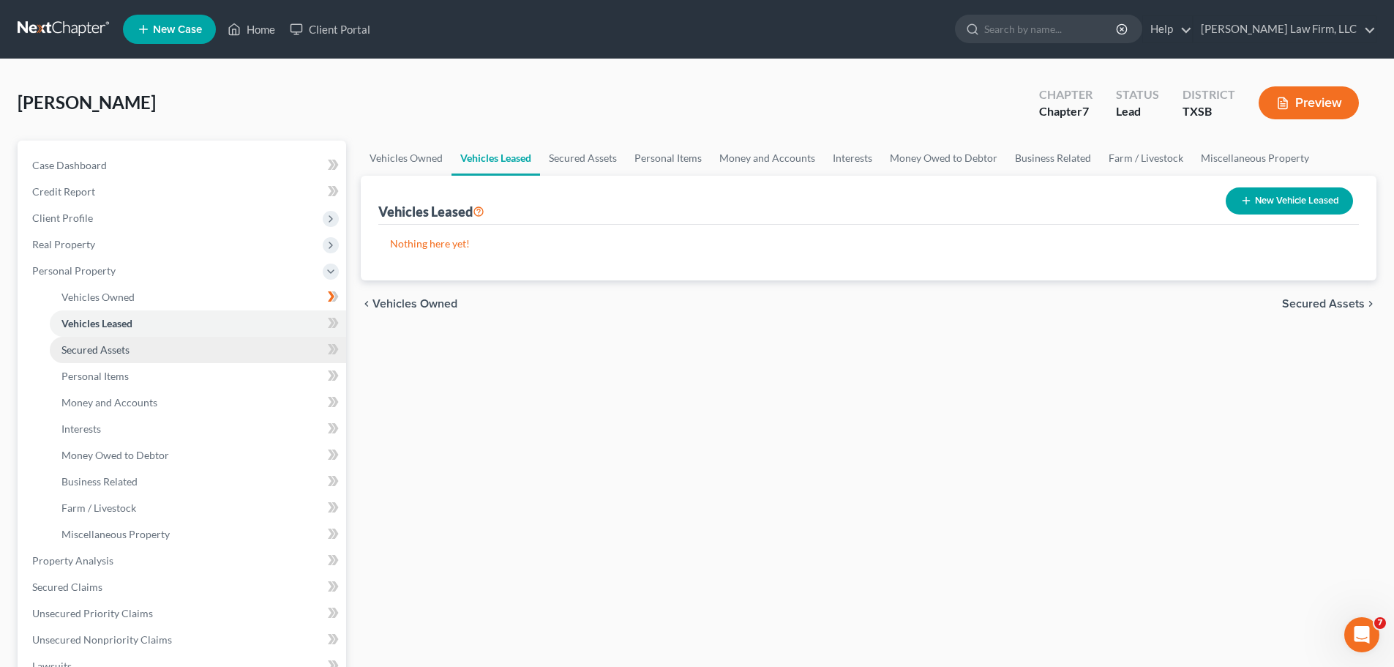
click at [119, 351] on span "Secured Assets" at bounding box center [95, 349] width 68 height 12
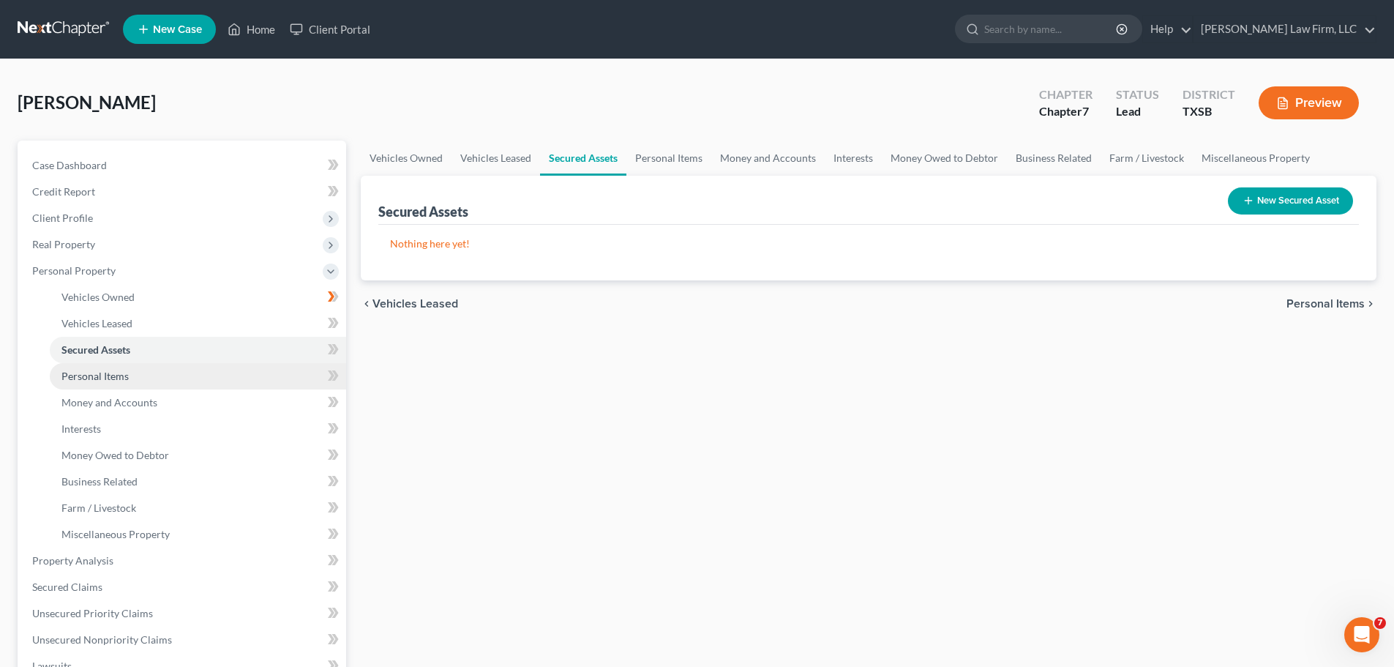
click at [120, 381] on span "Personal Items" at bounding box center [94, 376] width 67 height 12
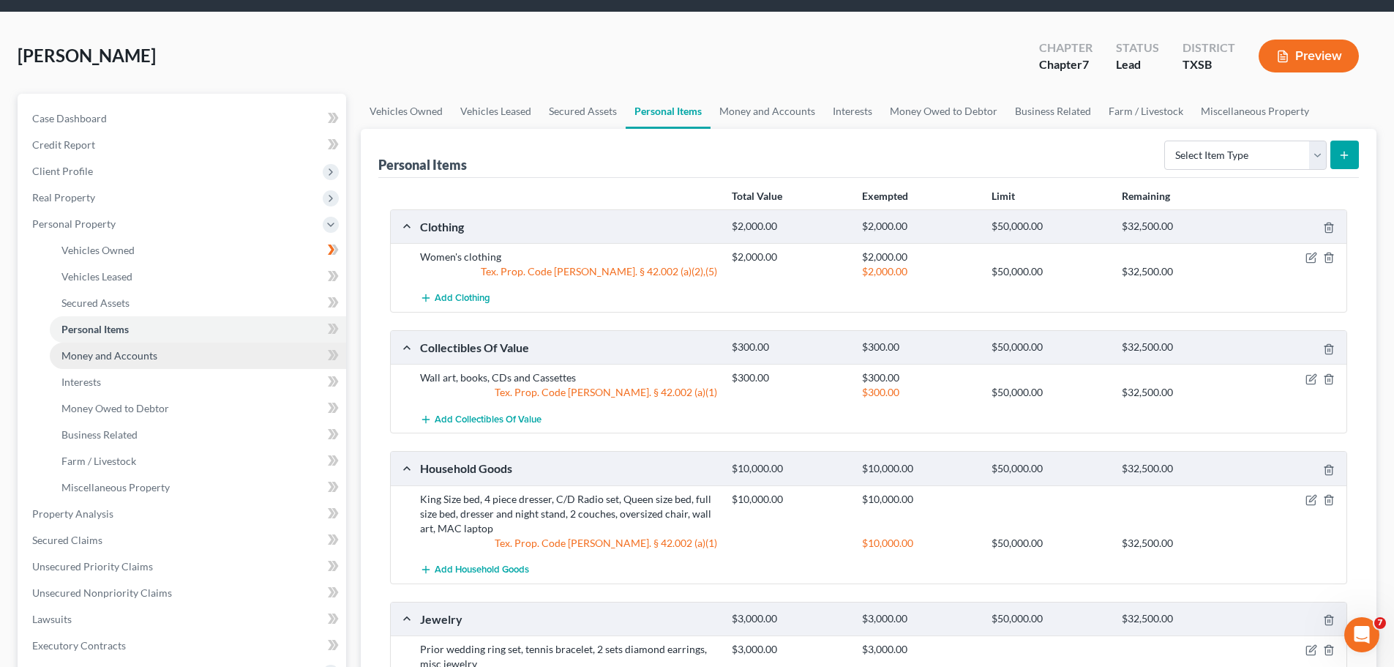
scroll to position [73, 0]
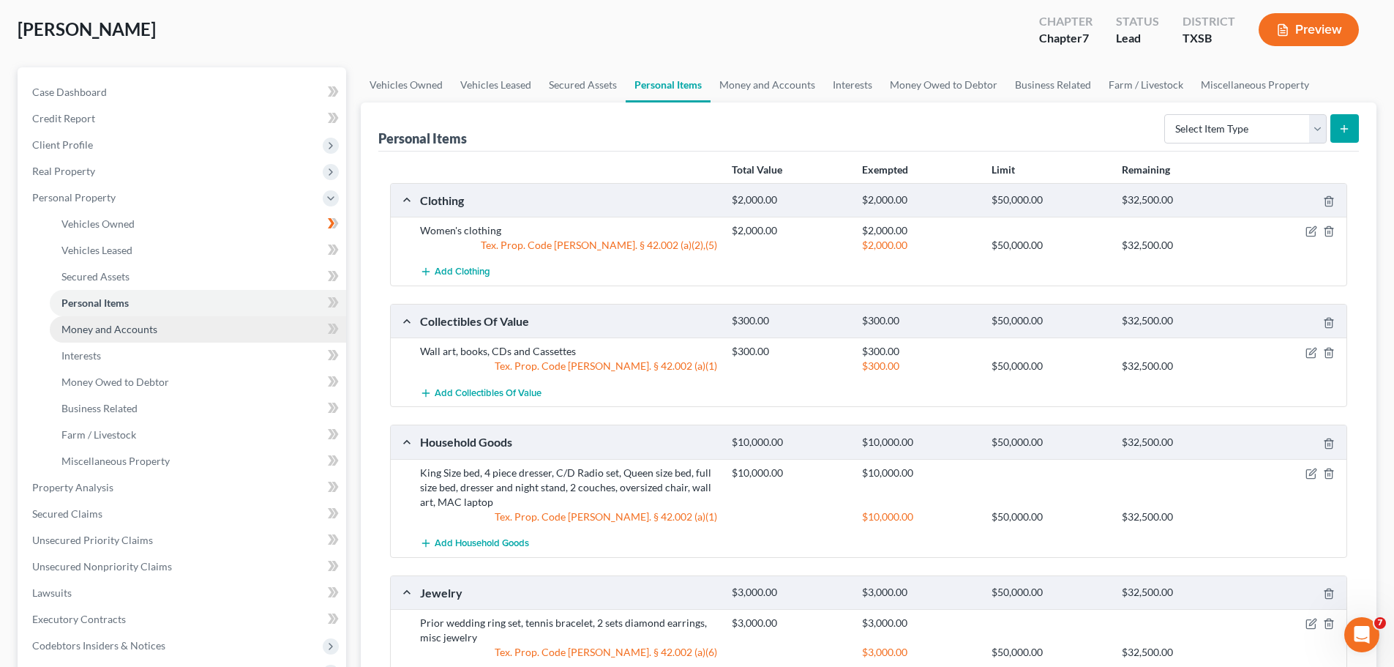
click at [116, 327] on span "Money and Accounts" at bounding box center [109, 329] width 96 height 12
